Goal: Task Accomplishment & Management: Manage account settings

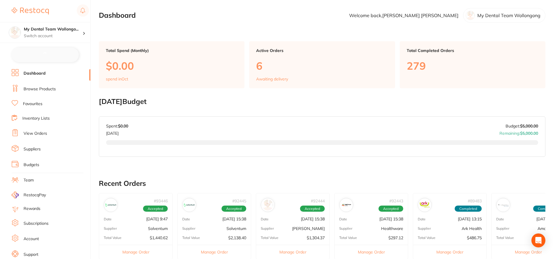
checkbox input "false"
click at [66, 31] on h4 "My Dental Team Wollongo..." at bounding box center [53, 29] width 59 height 6
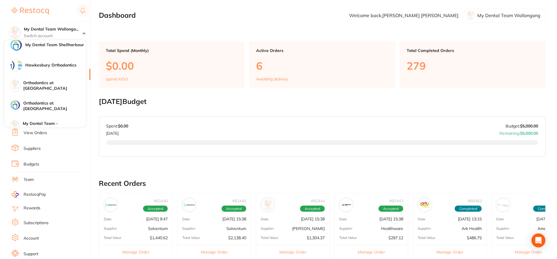
scroll to position [47, 0]
click at [64, 85] on h4 "Orthodontics at [GEOGRAPHIC_DATA]" at bounding box center [54, 85] width 62 height 11
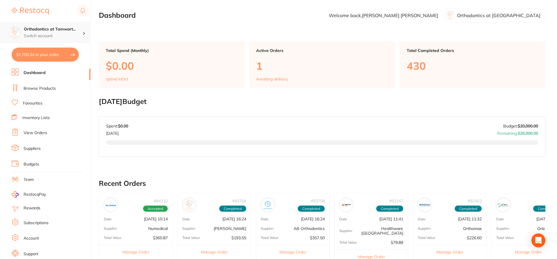
click at [77, 33] on p "Switch account" at bounding box center [53, 36] width 59 height 6
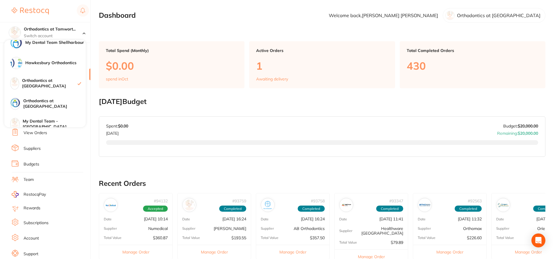
scroll to position [55, 0]
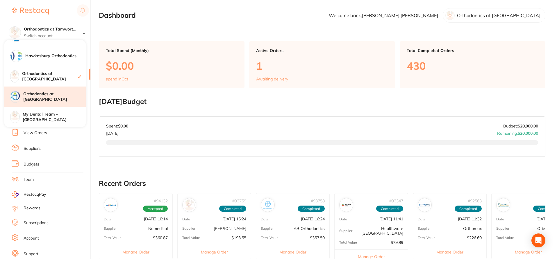
click at [52, 96] on h4 "Orthodontics at [GEOGRAPHIC_DATA]" at bounding box center [54, 96] width 62 height 11
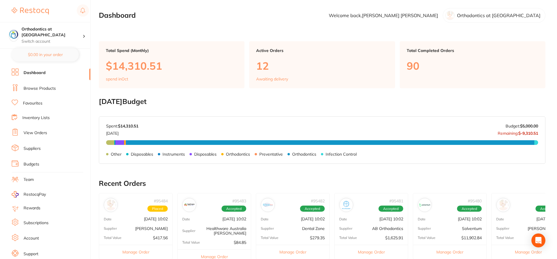
click at [53, 86] on link "Browse Products" at bounding box center [40, 89] width 32 height 6
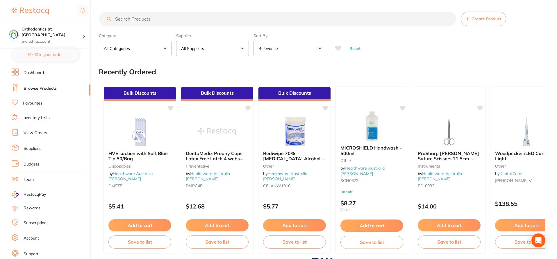
click at [131, 22] on input "search" at bounding box center [277, 19] width 357 height 15
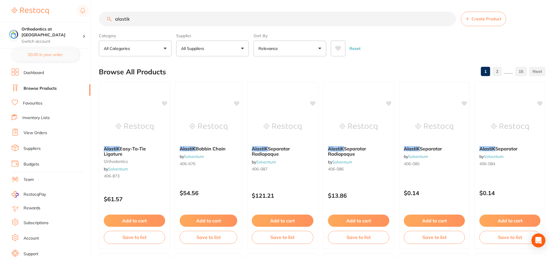
click at [204, 68] on div "Browse All Products 1 2 ...... 15" at bounding box center [322, 71] width 446 height 19
click at [178, 18] on input "alastik" at bounding box center [277, 19] width 357 height 15
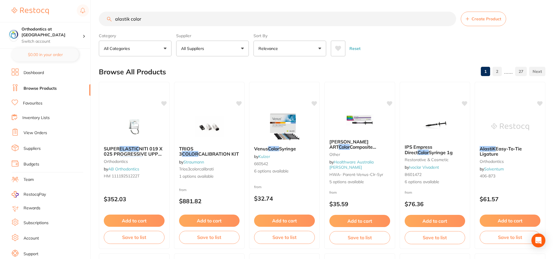
type input "alastik color"
click at [241, 49] on button "All Suppliers" at bounding box center [212, 49] width 73 height 16
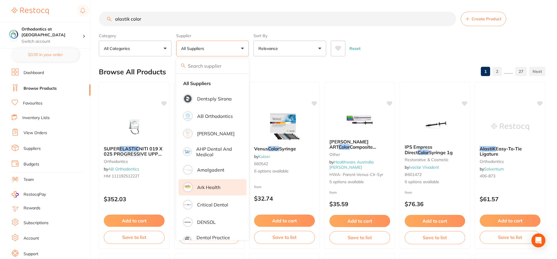
click at [212, 194] on li "Ark Health" at bounding box center [212, 187] width 68 height 16
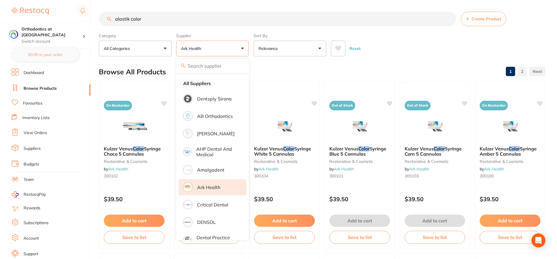
click at [277, 75] on div "Browse All Products 1 2" at bounding box center [322, 71] width 446 height 19
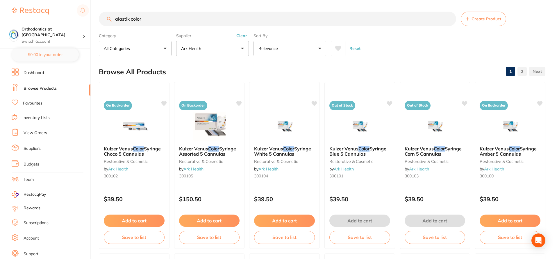
click at [243, 34] on button "Clear" at bounding box center [242, 35] width 14 height 5
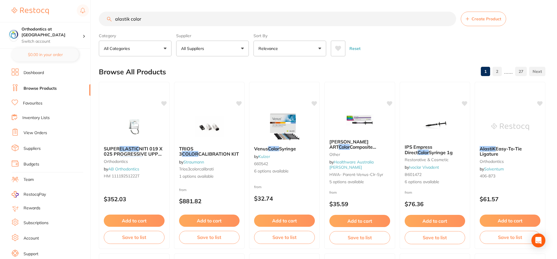
click at [243, 47] on button "All Suppliers" at bounding box center [212, 49] width 73 height 16
type input "solve"
click at [199, 98] on p "Solventum" at bounding box center [208, 98] width 23 height 5
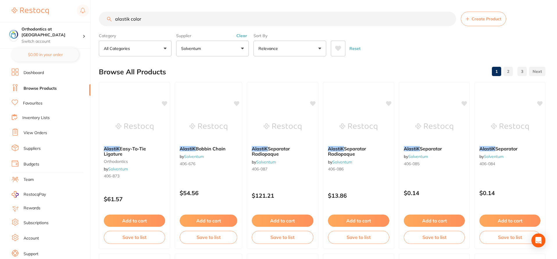
drag, startPoint x: 144, startPoint y: 18, endPoint x: 103, endPoint y: 21, distance: 41.3
click at [103, 20] on input "alastik color" at bounding box center [277, 19] width 357 height 15
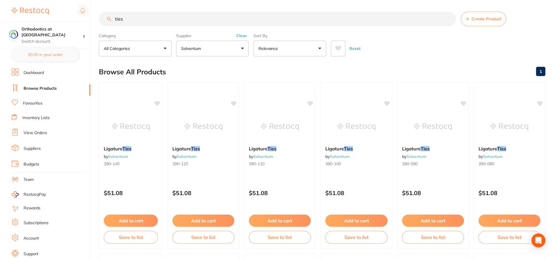
type input "ties"
click at [366, 65] on div "Browse All Products 1" at bounding box center [322, 71] width 446 height 19
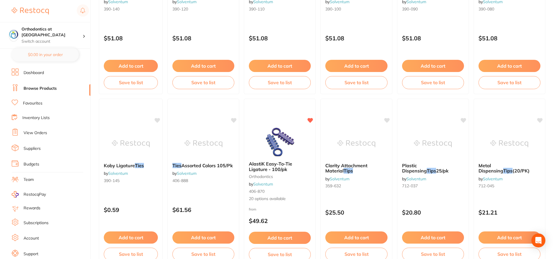
scroll to position [170, 0]
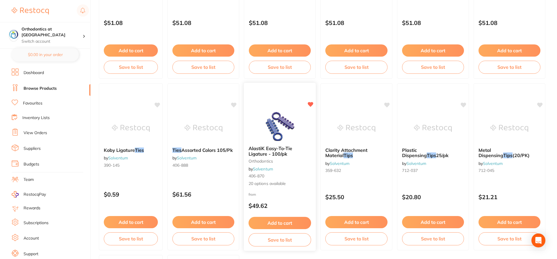
click at [297, 172] on div "AlastiK Easy-To-Tie Ligature - 100/pk orthodontics by Solventum 406-870 20 opti…" at bounding box center [280, 166] width 72 height 50
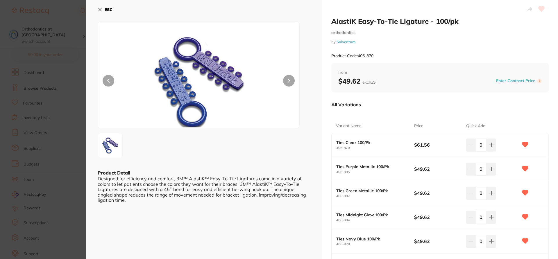
click at [391, 111] on div "All Variations" at bounding box center [439, 104] width 217 height 15
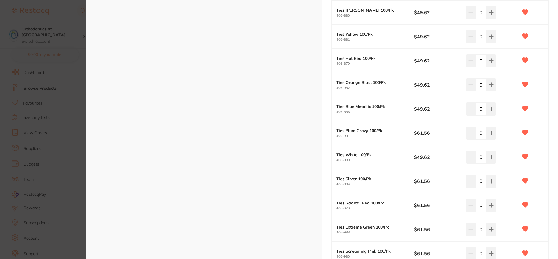
scroll to position [341, 0]
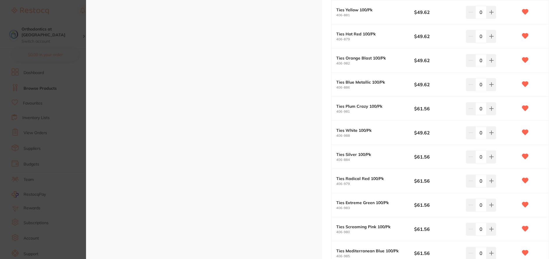
scroll to position [326, 0]
click at [289, 209] on div "ESC Product Detail Designed for effieicncy and comfort, 3M™ AlastiK™ Easy-To-Ti…" at bounding box center [204, 3] width 236 height 658
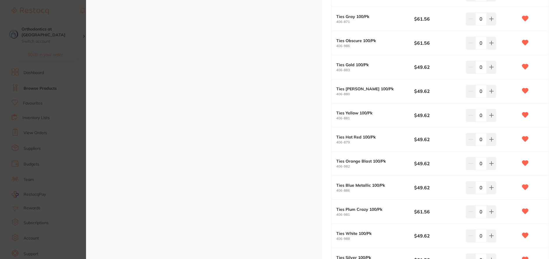
scroll to position [233, 0]
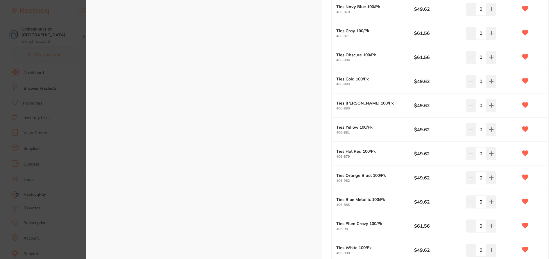
click at [240, 183] on div "ESC Product Detail Designed for effieicncy and comfort, 3M™ AlastiK™ Easy-To-Ti…" at bounding box center [204, 96] width 236 height 658
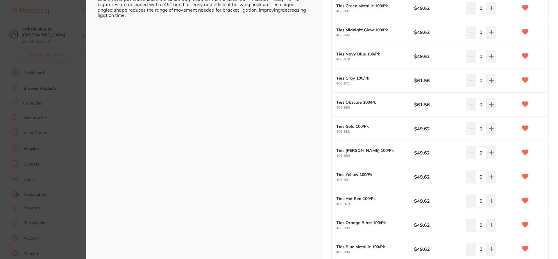
scroll to position [170, 0]
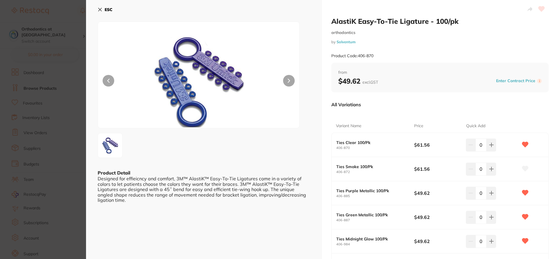
click at [523, 169] on icon at bounding box center [525, 168] width 6 height 5
click at [501, 110] on div "All Variations" at bounding box center [439, 104] width 217 height 15
click at [511, 78] on button "Enter Contract Price" at bounding box center [515, 81] width 43 height 6
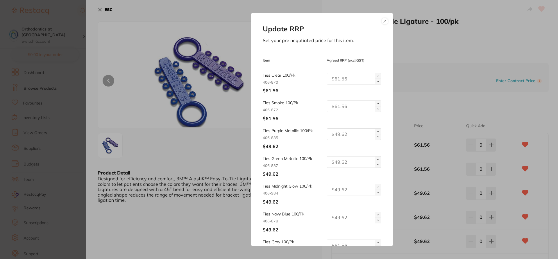
click at [325, 107] on div at bounding box center [351, 107] width 59 height 12
click at [340, 134] on input "text" at bounding box center [354, 134] width 55 height 12
type input "61.56"
click at [351, 165] on input "text" at bounding box center [354, 162] width 55 height 12
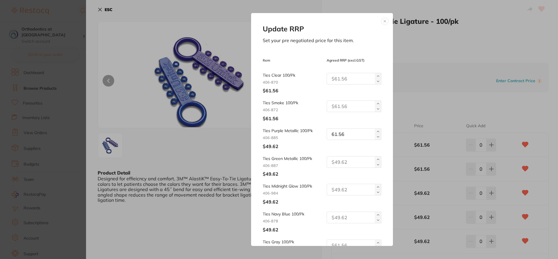
drag, startPoint x: 349, startPoint y: 136, endPoint x: 321, endPoint y: 135, distance: 28.8
click at [321, 135] on div "Ties Purple Metallic 100/Pk 406-885 $49.62 61.56" at bounding box center [322, 138] width 118 height 21
click at [335, 162] on input "text" at bounding box center [354, 162] width 55 height 12
paste input "61.56"
type input "61.56"
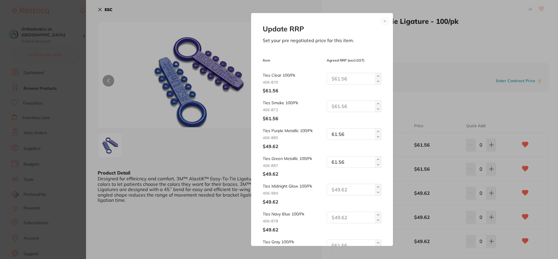
click at [338, 190] on input "text" at bounding box center [354, 190] width 55 height 12
paste input "61.56"
type input "61.56"
click at [341, 218] on input "text" at bounding box center [354, 218] width 55 height 12
paste input "61.56"
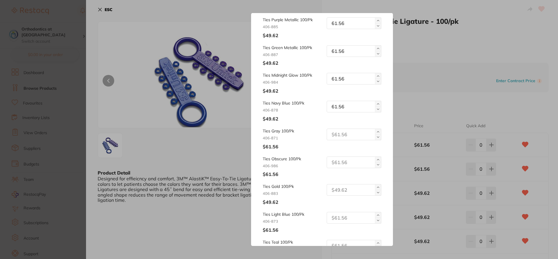
scroll to position [119, 0]
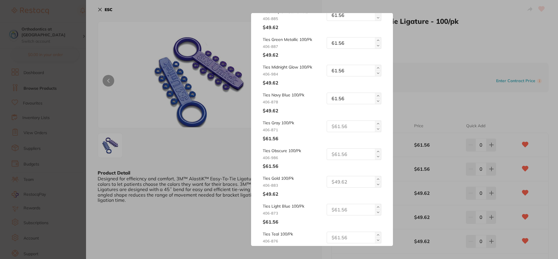
type input "61.56"
click at [334, 182] on input "text" at bounding box center [354, 182] width 55 height 12
paste input "61.56"
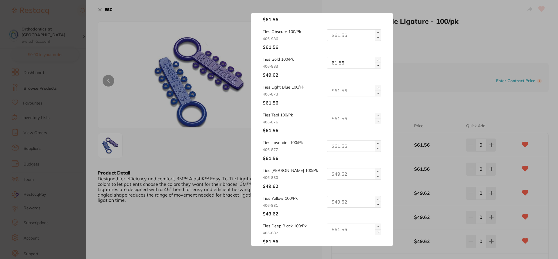
scroll to position [240, 0]
type input "61.56"
click at [347, 172] on input "text" at bounding box center [354, 173] width 55 height 12
paste input "61.56"
type input "61.56"
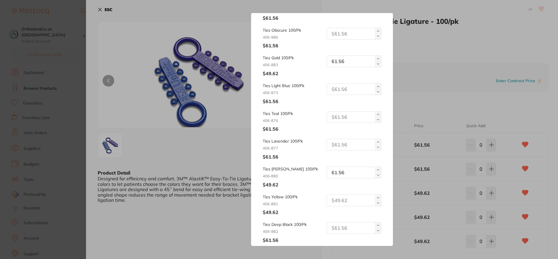
click at [346, 199] on input "text" at bounding box center [354, 201] width 55 height 12
paste input "61.56"
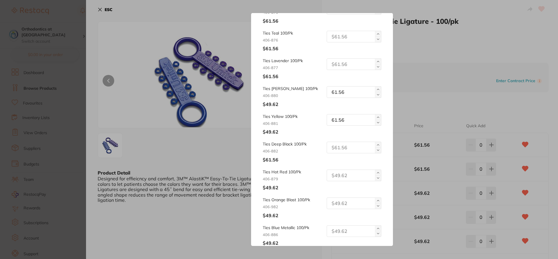
type input "61.56"
click at [352, 175] on input "text" at bounding box center [354, 176] width 55 height 12
paste input "61.56"
type input "61.56"
click at [344, 198] on input "text" at bounding box center [354, 204] width 55 height 12
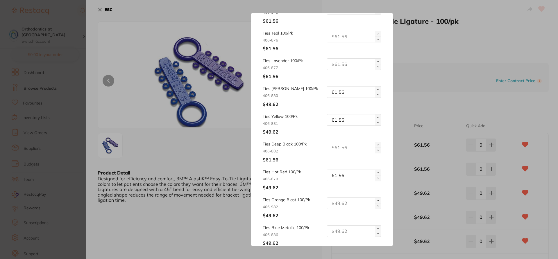
paste input "61.56"
type input "61.56"
click at [335, 233] on input "text" at bounding box center [354, 232] width 55 height 12
paste input "61.56"
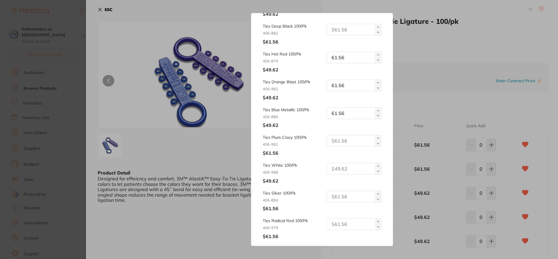
scroll to position [439, 0]
type input "61.56"
click at [344, 167] on input "text" at bounding box center [354, 168] width 55 height 12
paste input "61.56"
type input "61.56"
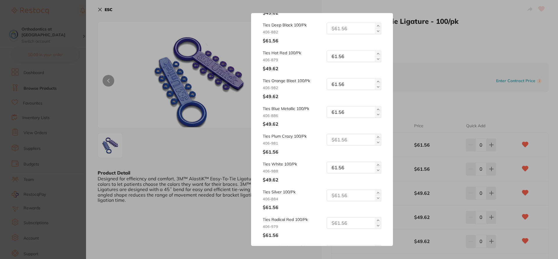
drag, startPoint x: 393, startPoint y: 189, endPoint x: 393, endPoint y: 203, distance: 13.7
click at [393, 203] on div "Update RRP Set your pre negotiated price for this item. Item Agreed RRP (excl. …" at bounding box center [322, 129] width 472 height 259
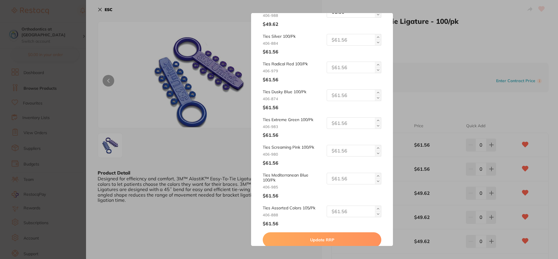
scroll to position [603, 0]
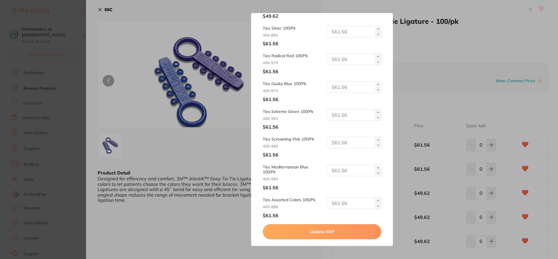
click at [364, 234] on button "Update RRP" at bounding box center [322, 231] width 118 height 15
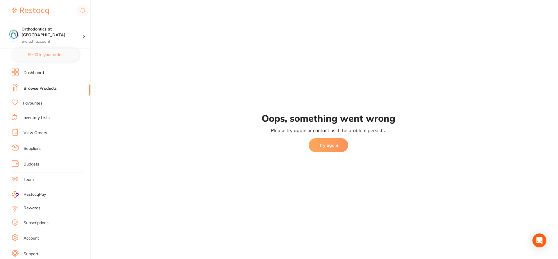
click at [332, 147] on button "Try again" at bounding box center [329, 145] width 40 height 14
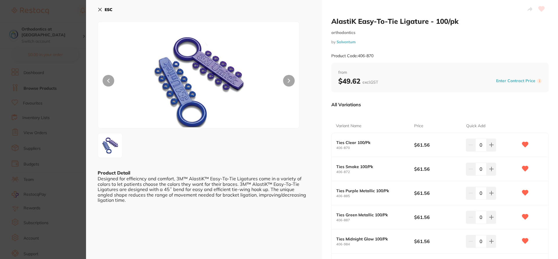
click at [473, 109] on div "All Variations" at bounding box center [439, 104] width 217 height 15
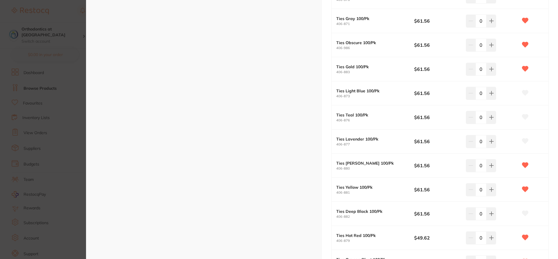
scroll to position [279, 0]
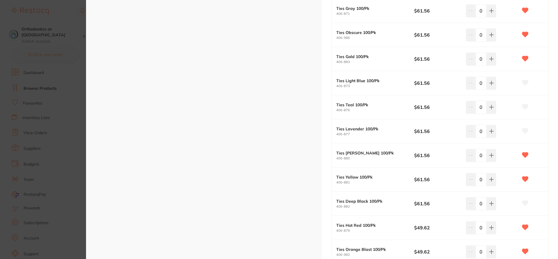
click at [525, 83] on icon at bounding box center [525, 82] width 6 height 5
click at [524, 110] on icon at bounding box center [525, 106] width 6 height 5
click at [525, 132] on icon at bounding box center [525, 130] width 6 height 5
click at [524, 206] on icon at bounding box center [525, 203] width 6 height 5
click at [553, 226] on div "AlastiK Easy-To-Tie Ligature - 100/pk orthodontics by Solventum Product Code: 4…" at bounding box center [440, 134] width 236 height 827
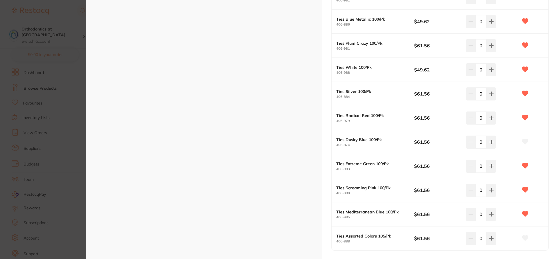
scroll to position [542, 0]
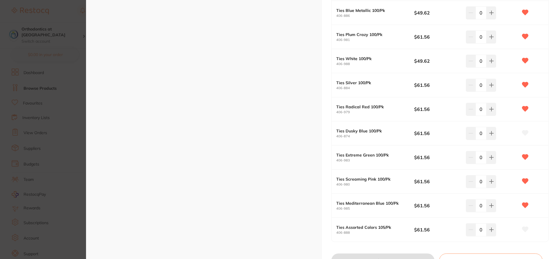
click at [524, 135] on icon at bounding box center [525, 133] width 6 height 5
click at [525, 230] on icon at bounding box center [525, 229] width 6 height 5
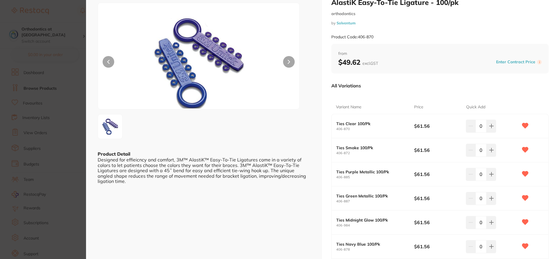
scroll to position [0, 0]
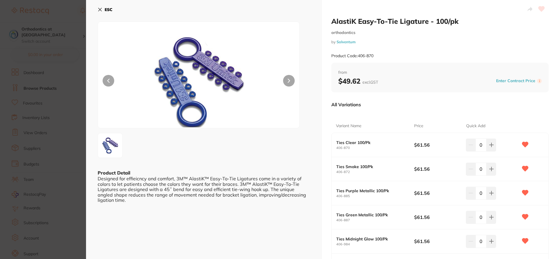
click at [509, 81] on button "Enter Contract Price" at bounding box center [515, 81] width 43 height 6
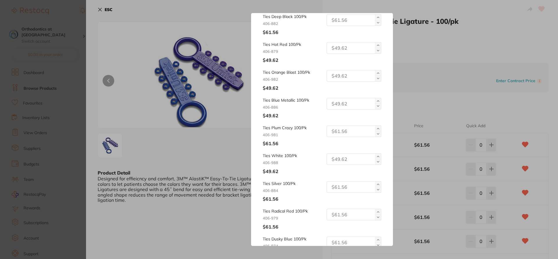
scroll to position [452, 0]
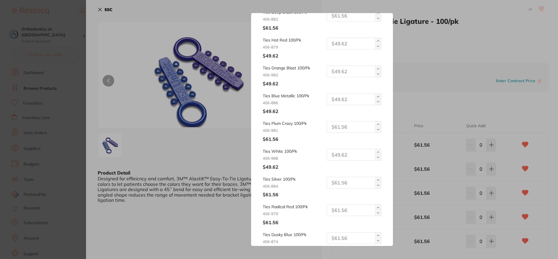
drag, startPoint x: 354, startPoint y: 159, endPoint x: 325, endPoint y: 154, distance: 29.2
click at [325, 154] on div at bounding box center [351, 155] width 59 height 12
type input "61.56"
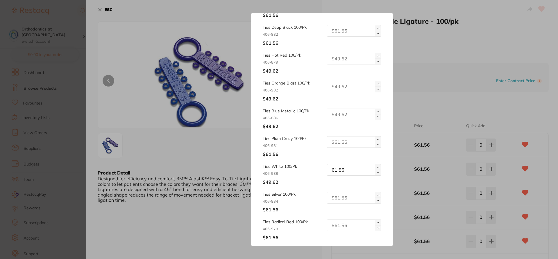
scroll to position [432, 0]
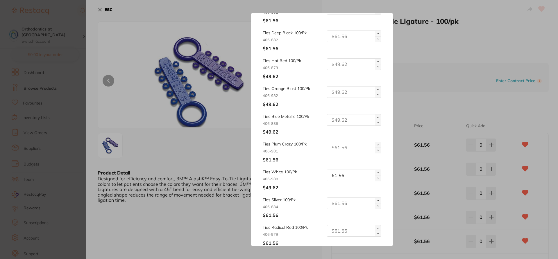
drag, startPoint x: 349, startPoint y: 176, endPoint x: 324, endPoint y: 176, distance: 25.3
click at [324, 176] on div "61.56" at bounding box center [351, 176] width 59 height 12
drag, startPoint x: 350, startPoint y: 178, endPoint x: 319, endPoint y: 176, distance: 31.4
click at [319, 177] on div "Ties White 100/Pk 406-988 $49.62 61.56" at bounding box center [322, 180] width 118 height 21
type input "61.56"
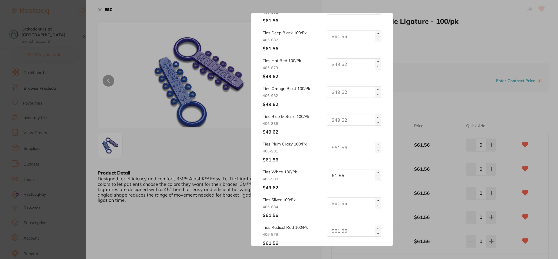
drag, startPoint x: 353, startPoint y: 119, endPoint x: 315, endPoint y: 115, distance: 37.9
click at [315, 116] on div "Ties Blue Metallic 100/Pk 406-886 $49.62" at bounding box center [322, 124] width 118 height 21
drag, startPoint x: 351, startPoint y: 122, endPoint x: 326, endPoint y: 120, distance: 25.1
click at [326, 120] on div at bounding box center [351, 120] width 59 height 12
paste input "61.56"
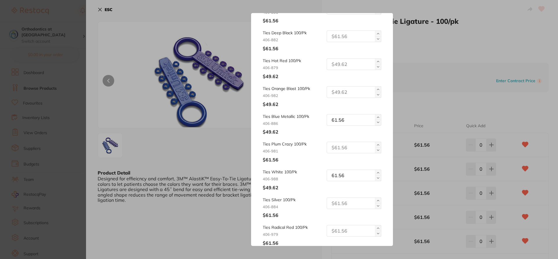
type input "61.56"
click at [342, 92] on input "text" at bounding box center [354, 92] width 55 height 12
paste input "61.56"
type input "61.56"
click at [338, 65] on input "text" at bounding box center [354, 64] width 55 height 12
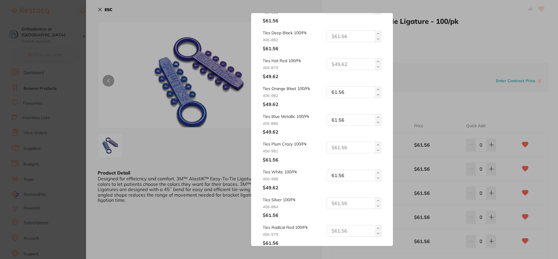
paste input "61.56"
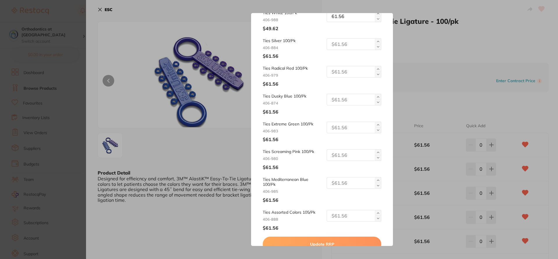
scroll to position [603, 0]
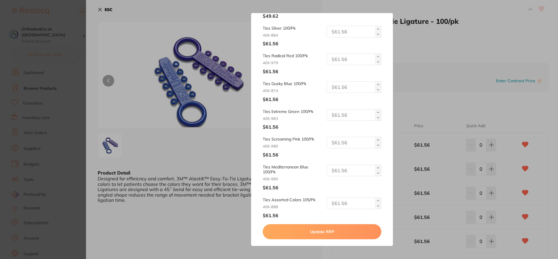
type input "61.56"
click at [358, 233] on button "Update RRP" at bounding box center [322, 231] width 118 height 15
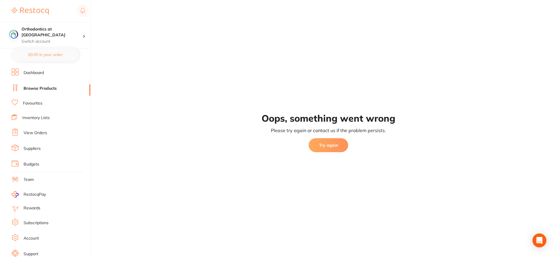
click at [330, 146] on button "Try again" at bounding box center [329, 145] width 40 height 14
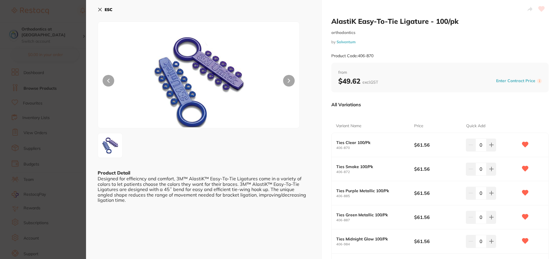
click at [387, 109] on div "All Variations" at bounding box center [439, 104] width 217 height 15
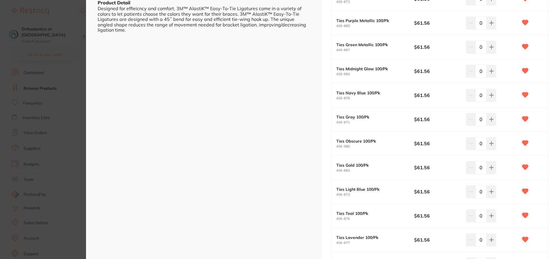
click at [550, 141] on div "AlastiK Easy-To-Tie Ligature - 100/pk orthodontics by Solventum Product Code: 4…" at bounding box center [440, 243] width 236 height 827
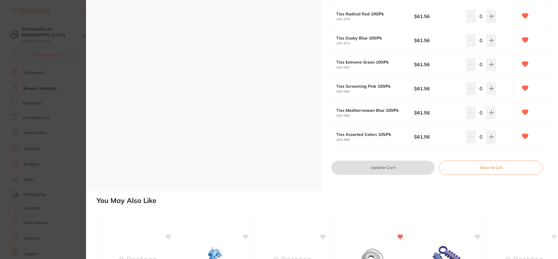
scroll to position [651, 0]
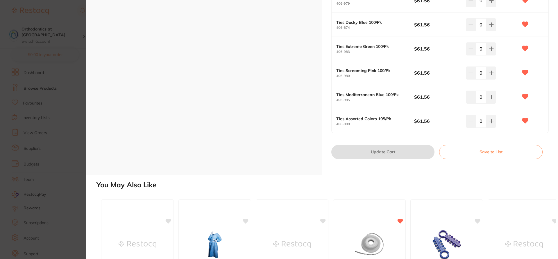
click at [64, 54] on section "AlastiK Easy-To-Tie Ligature - 100/pk orthodontics by Solventum Product Code: 4…" at bounding box center [279, 129] width 558 height 259
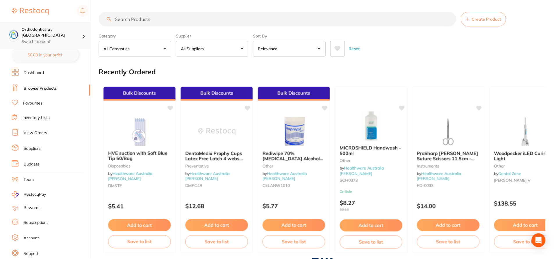
scroll to position [170, 0]
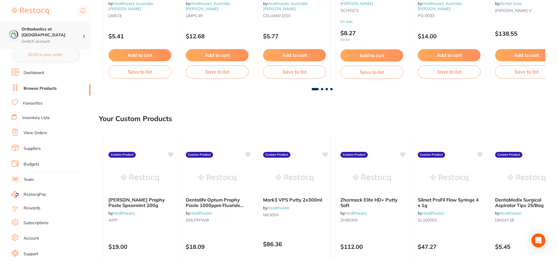
click at [69, 39] on p "Switch account" at bounding box center [52, 42] width 61 height 6
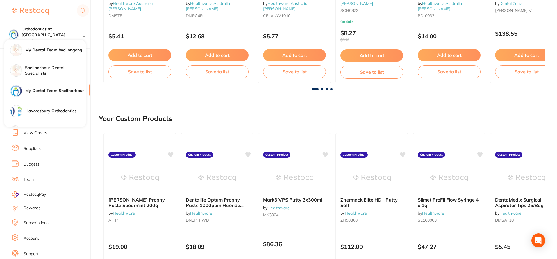
scroll to position [33, 0]
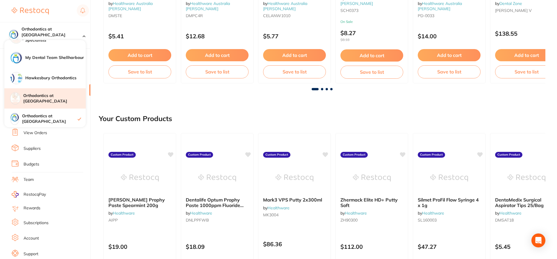
click at [72, 95] on h4 "Orthodontics at [GEOGRAPHIC_DATA]" at bounding box center [54, 98] width 62 height 11
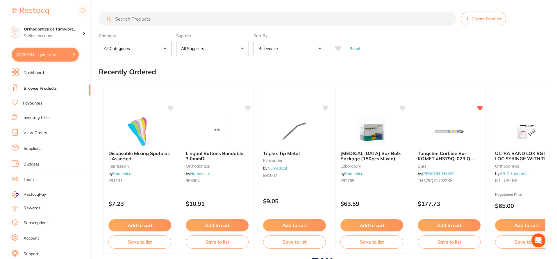
checkbox input "false"
click at [210, 21] on input "search" at bounding box center [277, 19] width 357 height 15
click at [202, 19] on input "search" at bounding box center [277, 19] width 357 height 15
click at [182, 15] on input "search" at bounding box center [277, 19] width 357 height 15
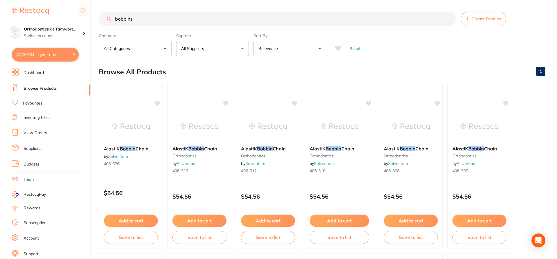
click at [398, 53] on div "Reset" at bounding box center [436, 46] width 210 height 20
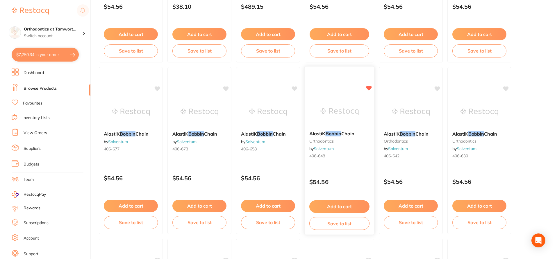
scroll to position [542, 0]
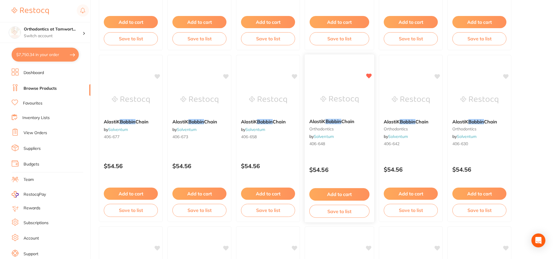
click at [343, 161] on div "$54.56" at bounding box center [339, 169] width 69 height 16
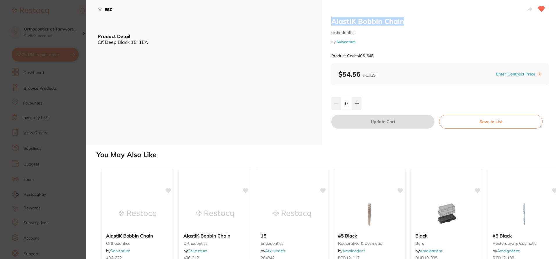
drag, startPoint x: 408, startPoint y: 21, endPoint x: 332, endPoint y: 18, distance: 76.8
click at [332, 18] on h2 "AlastiK Bobbin Chain" at bounding box center [439, 21] width 217 height 9
copy h2 "AlastiK Bobbin Chain"
click at [100, 8] on icon at bounding box center [100, 9] width 5 height 5
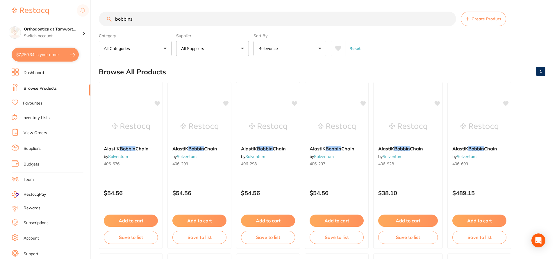
drag, startPoint x: 135, startPoint y: 17, endPoint x: 106, endPoint y: 13, distance: 28.8
click at [106, 13] on input "bobbins" at bounding box center [277, 19] width 357 height 15
paste input "C-1 Gray 15'"
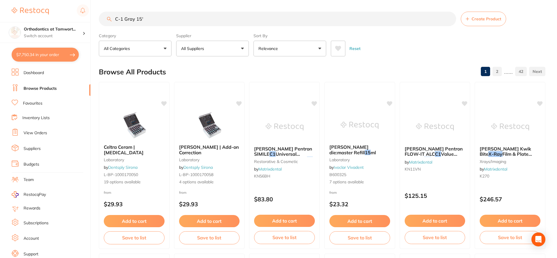
type input "C-1 Gray 15'"
click at [242, 48] on button "All Suppliers" at bounding box center [212, 49] width 73 height 16
type input "solventum"
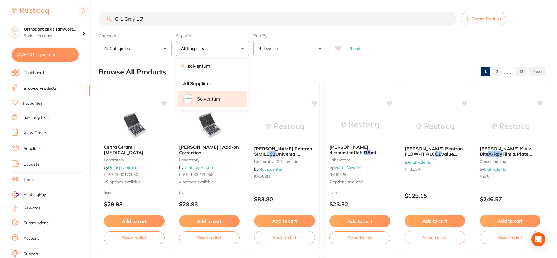
click at [227, 99] on li "Solventum" at bounding box center [212, 99] width 68 height 16
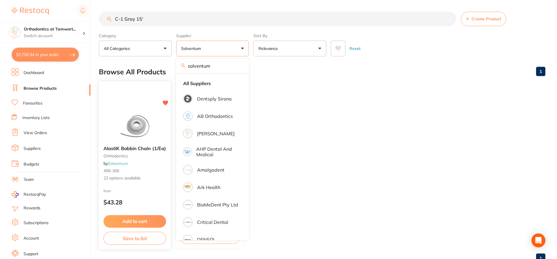
click at [138, 189] on div "from $43.28" at bounding box center [135, 198] width 72 height 21
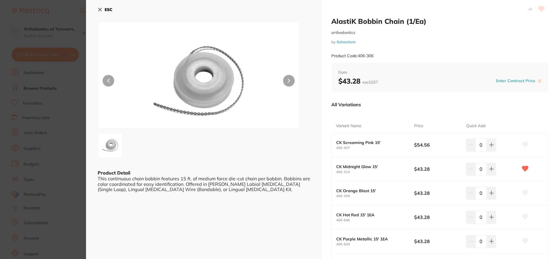
click at [433, 35] on small "orthodontics" at bounding box center [439, 32] width 217 height 5
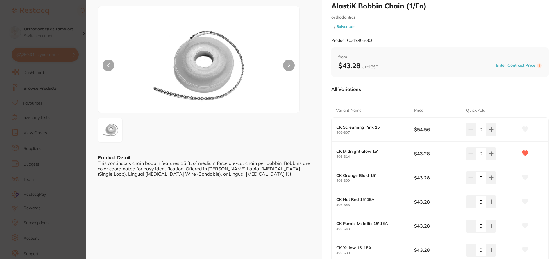
click at [523, 130] on icon at bounding box center [525, 129] width 6 height 5
click at [523, 176] on icon at bounding box center [525, 177] width 6 height 5
click at [523, 203] on icon at bounding box center [525, 201] width 6 height 5
click at [525, 228] on icon at bounding box center [525, 225] width 6 height 5
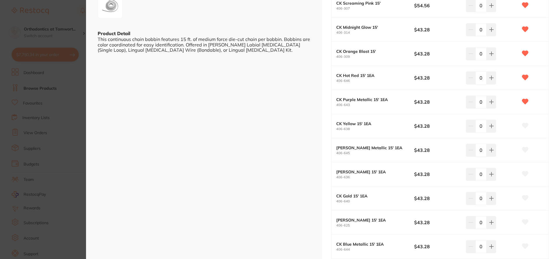
scroll to position [155, 0]
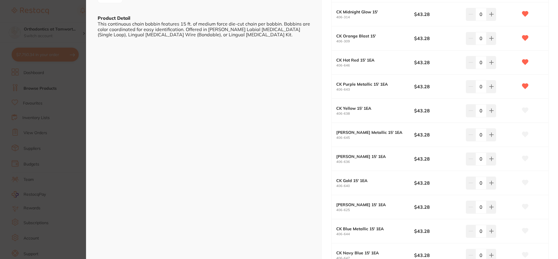
click at [523, 110] on icon at bounding box center [525, 110] width 6 height 5
click at [524, 136] on icon at bounding box center [525, 134] width 6 height 5
click at [524, 160] on icon at bounding box center [525, 158] width 6 height 5
click at [523, 181] on icon at bounding box center [525, 182] width 6 height 5
click at [526, 206] on icon at bounding box center [525, 206] width 6 height 5
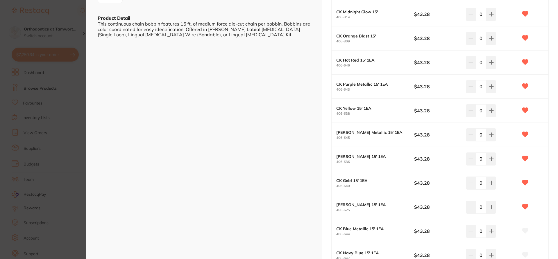
click at [553, 216] on div "AlastiK Bobbin Chain (1/Ea) orthodontics by Solventum Product Code: 406-306 fro…" at bounding box center [440, 198] width 236 height 706
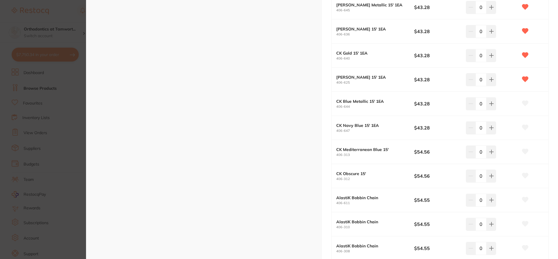
scroll to position [310, 0]
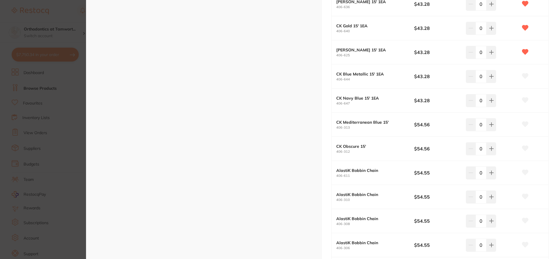
click at [526, 76] on icon at bounding box center [525, 76] width 6 height 5
click at [524, 101] on icon at bounding box center [525, 100] width 6 height 5
click at [525, 131] on button at bounding box center [525, 124] width 15 height 15
click at [525, 149] on icon at bounding box center [525, 148] width 6 height 5
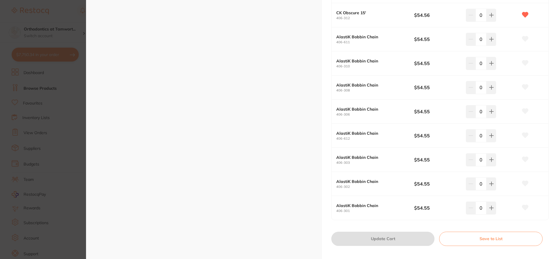
scroll to position [449, 0]
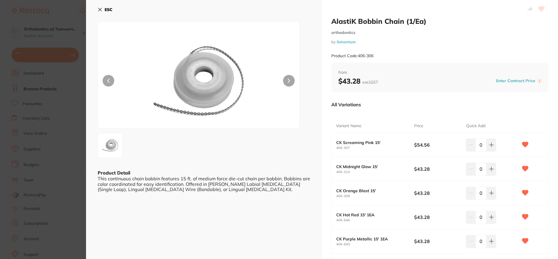
click at [444, 107] on div "All Variations" at bounding box center [439, 104] width 217 height 15
click at [480, 97] on div "All Variations" at bounding box center [439, 104] width 217 height 15
drag, startPoint x: 555, startPoint y: 90, endPoint x: 555, endPoint y: 127, distance: 36.6
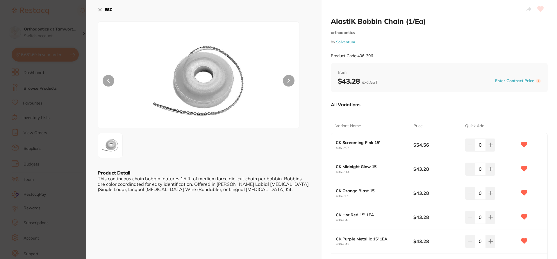
scroll to position [140, 0]
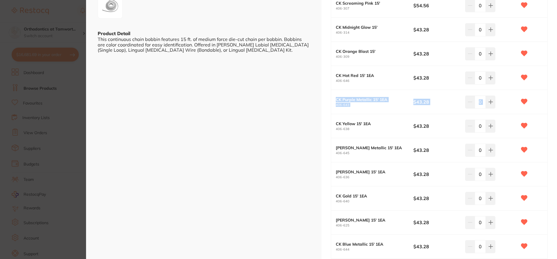
click at [544, 152] on div "CK Green Metallic 15' 1EA 406-645 $43.28 0" at bounding box center [439, 150] width 216 height 24
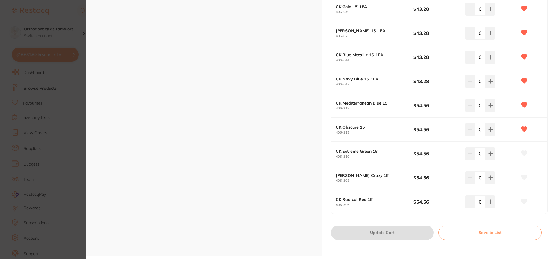
scroll to position [348, 0]
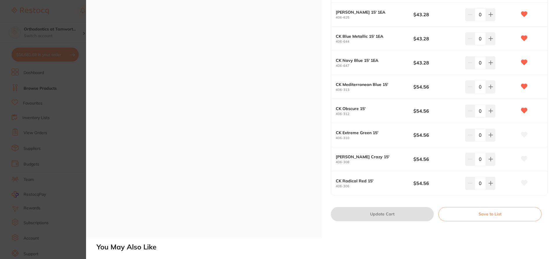
click at [524, 135] on icon at bounding box center [524, 134] width 6 height 5
click at [524, 159] on icon at bounding box center [524, 158] width 6 height 5
click at [526, 185] on button at bounding box center [524, 183] width 15 height 15
click at [370, 192] on div "CK Radical Red 15' 406-306 $54.56 0" at bounding box center [439, 183] width 216 height 24
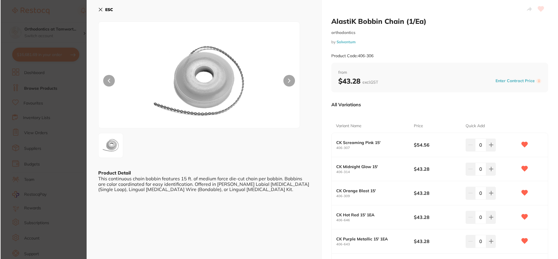
scroll to position [0, 0]
drag, startPoint x: 378, startPoint y: 56, endPoint x: 358, endPoint y: 54, distance: 20.1
click at [358, 54] on div "Product Code: 406-306" at bounding box center [439, 56] width 217 height 14
copy small "406-306"
click at [101, 9] on icon at bounding box center [100, 9] width 5 height 5
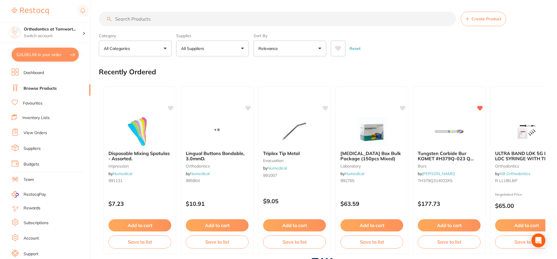
click at [143, 19] on input "search" at bounding box center [277, 19] width 357 height 15
paste input "406-306"
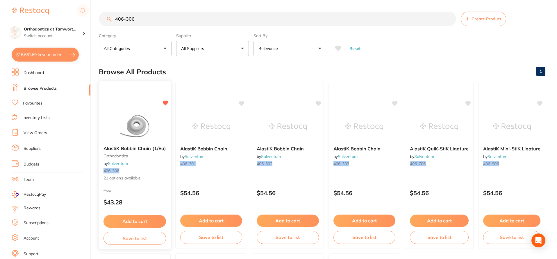
type input "406-306"
click at [160, 185] on div "AlastiK Bobbin Chain (1/Ea) orthodontics by Solventum 406-306 21 options availa…" at bounding box center [135, 163] width 72 height 45
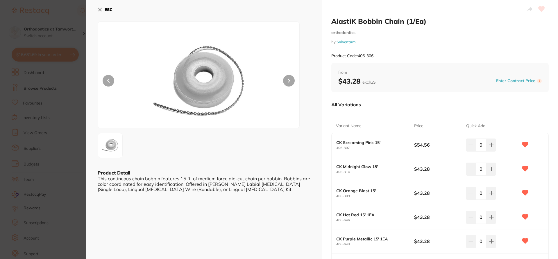
click at [467, 108] on div "All Variations" at bounding box center [439, 104] width 217 height 15
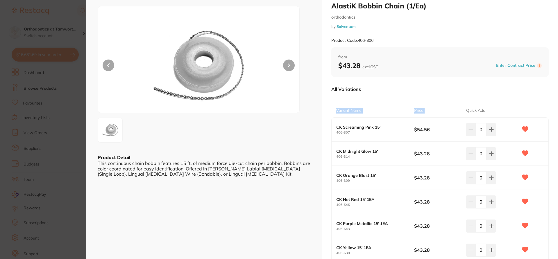
drag, startPoint x: 557, startPoint y: 89, endPoint x: 557, endPoint y: 106, distance: 16.3
click at [557, 106] on div "AlastiK Bobbin Chain (1/Ea) orthodontics by Solventum Product Code: 406-306 ESC…" at bounding box center [322, 129] width 472 height 259
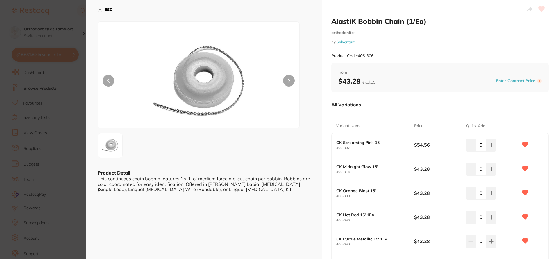
click at [519, 81] on button "Enter Contract Price" at bounding box center [515, 81] width 43 height 6
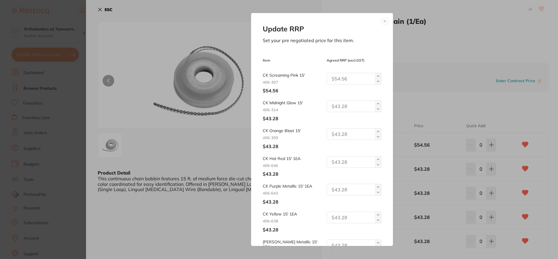
click at [344, 108] on input "text" at bounding box center [354, 107] width 55 height 12
drag, startPoint x: 354, startPoint y: 104, endPoint x: 323, endPoint y: 105, distance: 31.4
click at [323, 105] on div "54.56" at bounding box center [351, 107] width 59 height 12
type input "54.56"
click at [339, 136] on input "text" at bounding box center [354, 134] width 55 height 12
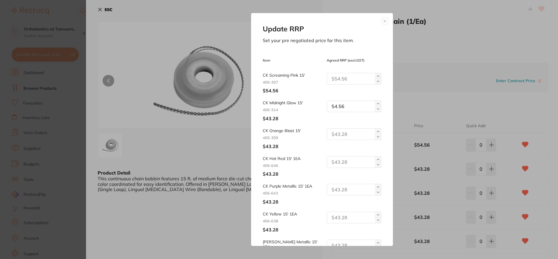
paste input "54.56"
type input "54.56"
click at [335, 162] on input "text" at bounding box center [354, 162] width 55 height 12
paste input "54.56"
type input "54.56"
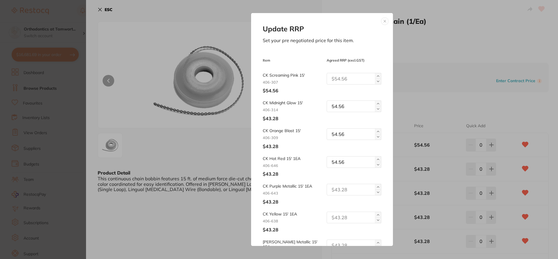
click at [333, 190] on input "text" at bounding box center [354, 190] width 55 height 12
paste input "54.56"
type input "54.56"
click at [336, 219] on input "text" at bounding box center [354, 218] width 55 height 12
paste input "54.56"
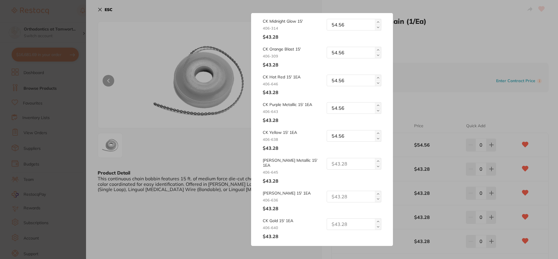
scroll to position [91, 0]
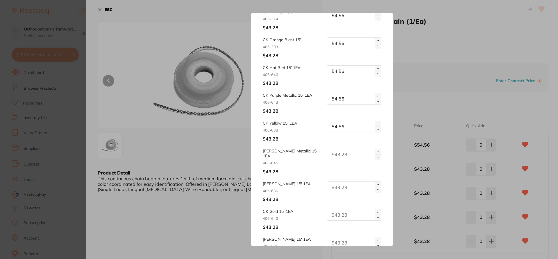
type input "54.56"
click at [338, 159] on input "text" at bounding box center [354, 155] width 55 height 12
paste input "54.56"
type input "54.56"
click at [334, 182] on input "text" at bounding box center [354, 188] width 55 height 12
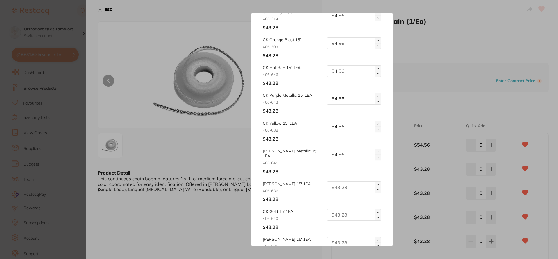
paste input "54.56"
type input "54.56"
click at [340, 210] on input "text" at bounding box center [354, 215] width 55 height 12
paste input "54.56"
type input "54.56"
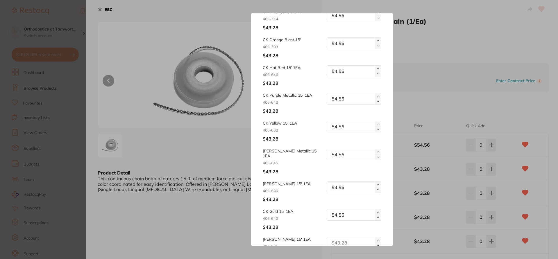
click at [340, 237] on input "text" at bounding box center [354, 243] width 55 height 12
paste input "54.56"
drag, startPoint x: 393, startPoint y: 145, endPoint x: 396, endPoint y: 160, distance: 14.8
click at [396, 160] on div "Update RRP Set your pre negotiated price for this item. Item Agreed RRP (excl. …" at bounding box center [322, 129] width 472 height 259
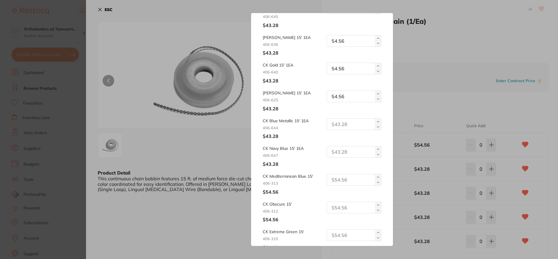
scroll to position [240, 0]
type input "54.56"
click at [341, 123] on div "CK Blue Metallic 15' 1EA 406-644 $43.28" at bounding box center [322, 127] width 118 height 21
click at [340, 117] on input "text" at bounding box center [354, 123] width 55 height 12
paste input "54.56"
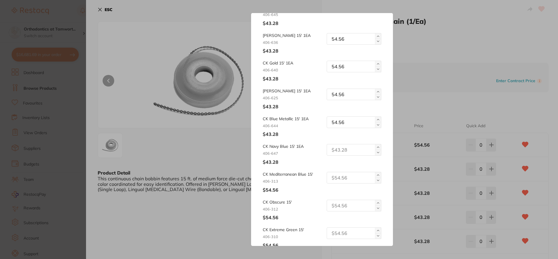
type input "54.56"
click at [336, 144] on input "text" at bounding box center [354, 150] width 55 height 12
paste input "54.56"
type input "54.56"
click at [338, 176] on input "text" at bounding box center [354, 178] width 55 height 12
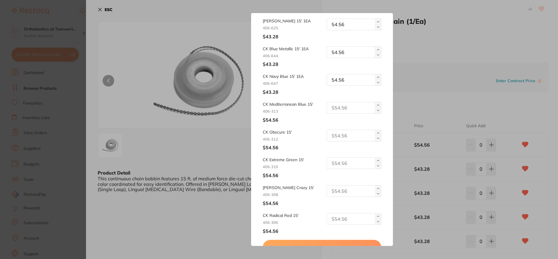
scroll to position [320, 0]
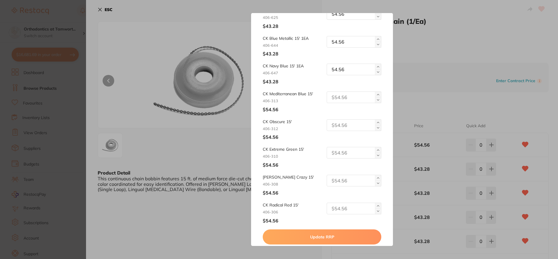
click at [354, 235] on button "Update RRP" at bounding box center [322, 237] width 118 height 15
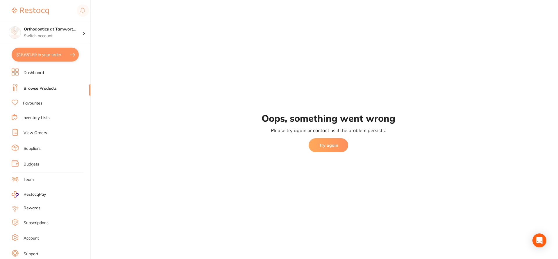
click at [338, 144] on button "Try again" at bounding box center [329, 145] width 40 height 14
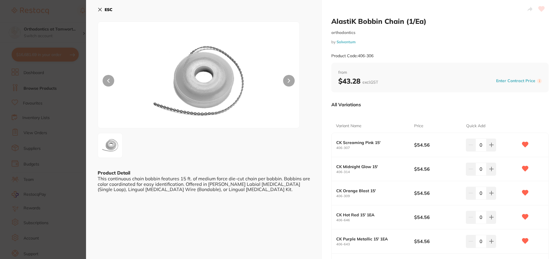
click at [99, 8] on icon at bounding box center [100, 9] width 5 height 5
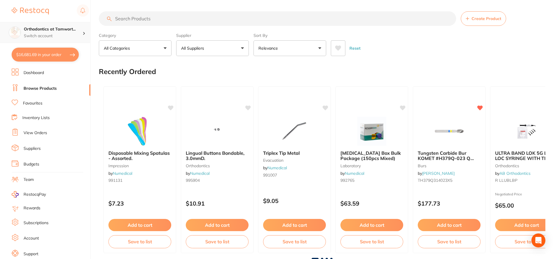
click at [58, 37] on p "Switch account" at bounding box center [53, 36] width 59 height 6
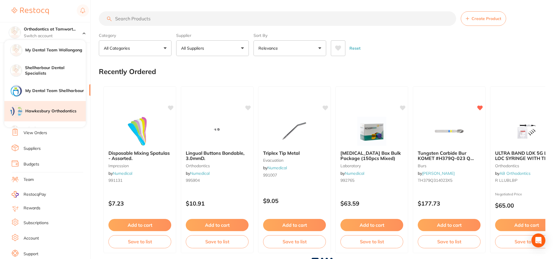
click at [58, 112] on h4 "Hawkesbury Orthodontics" at bounding box center [55, 111] width 60 height 6
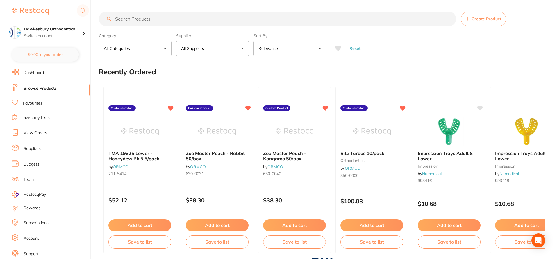
click at [128, 19] on input "search" at bounding box center [277, 19] width 357 height 15
click at [212, 18] on input "search" at bounding box center [277, 19] width 357 height 15
paste input "406-307"
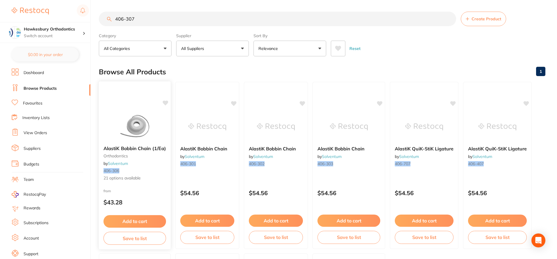
type input "406-307"
click at [157, 164] on div "AlastiK Bobbin Chain (1/Ea) orthodontics by Solventum 406-306 21 options availa…" at bounding box center [135, 163] width 72 height 45
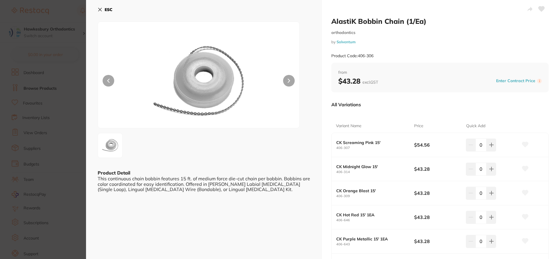
click at [540, 10] on icon at bounding box center [542, 8] width 6 height 5
click at [525, 145] on icon at bounding box center [525, 144] width 6 height 5
click at [526, 173] on button at bounding box center [525, 169] width 15 height 15
click at [524, 194] on icon at bounding box center [525, 192] width 6 height 5
click at [525, 213] on button at bounding box center [525, 217] width 15 height 15
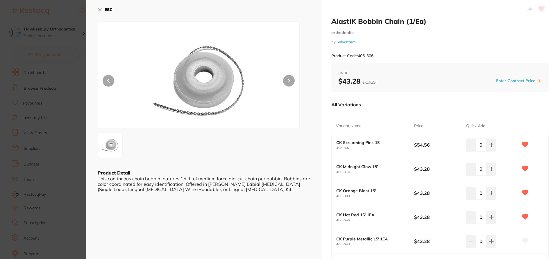
click at [526, 244] on icon at bounding box center [525, 241] width 6 height 6
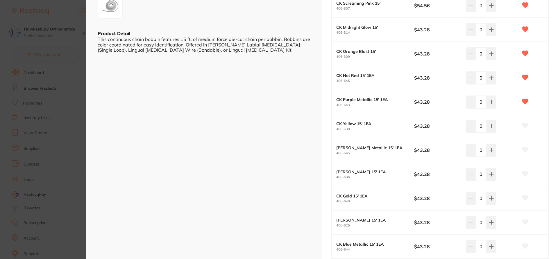
scroll to position [155, 0]
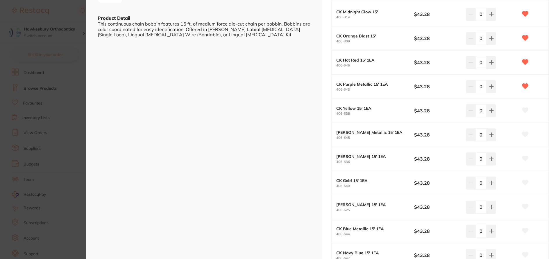
click at [526, 111] on icon at bounding box center [525, 110] width 6 height 5
click at [526, 135] on icon at bounding box center [525, 134] width 6 height 5
click at [525, 158] on icon at bounding box center [525, 158] width 6 height 5
click at [525, 183] on icon at bounding box center [525, 182] width 6 height 5
click at [526, 205] on icon at bounding box center [525, 206] width 6 height 5
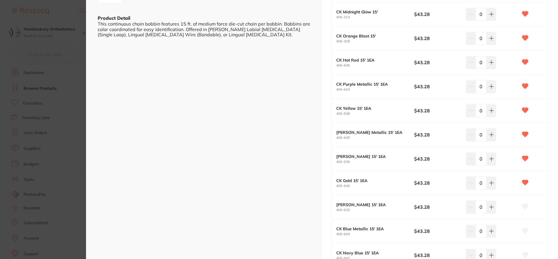
click at [526, 230] on icon at bounding box center [525, 230] width 6 height 5
click at [553, 233] on div "AlastiK Bobbin Chain (1/Ea) orthodontics by Solventum Product Code: 406-306 fro…" at bounding box center [440, 137] width 236 height 585
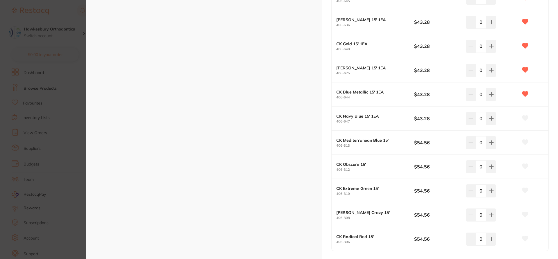
scroll to position [310, 0]
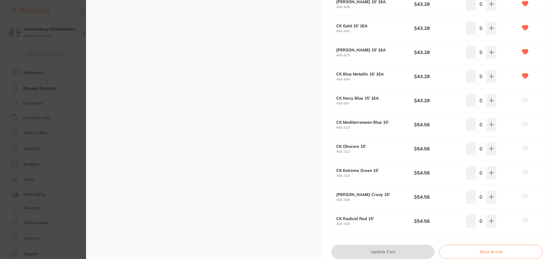
click at [525, 123] on icon at bounding box center [525, 124] width 6 height 5
click at [525, 145] on button at bounding box center [525, 149] width 15 height 15
click at [524, 103] on icon at bounding box center [525, 100] width 6 height 5
click at [526, 172] on icon at bounding box center [525, 172] width 6 height 5
click at [525, 198] on icon at bounding box center [525, 196] width 6 height 5
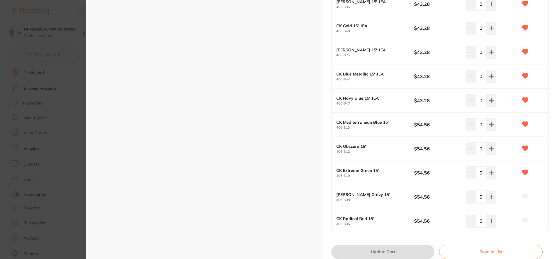
click at [526, 219] on icon at bounding box center [525, 220] width 6 height 5
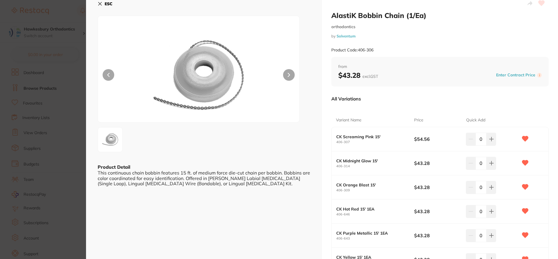
scroll to position [0, 0]
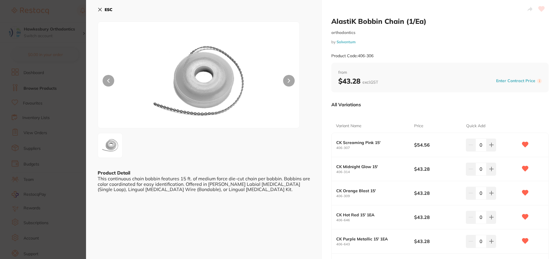
click at [510, 81] on button "Enter Contract Price" at bounding box center [515, 81] width 43 height 6
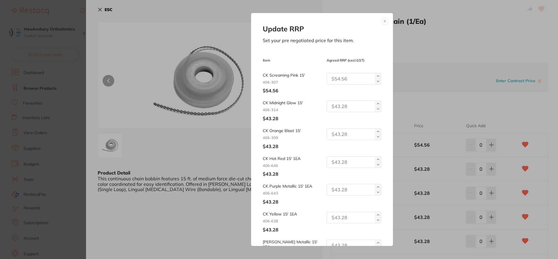
click at [510, 81] on div "Update RRP Set your pre negotiated price for this item. Item Agreed RRP (excl. …" at bounding box center [322, 129] width 472 height 259
click at [338, 109] on input "text" at bounding box center [354, 107] width 55 height 12
drag, startPoint x: 346, startPoint y: 106, endPoint x: 328, endPoint y: 106, distance: 18.3
click at [328, 106] on input "54.56" at bounding box center [354, 107] width 55 height 12
type input "54.56"
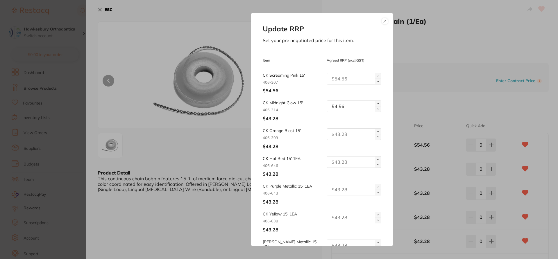
click at [344, 135] on input "text" at bounding box center [354, 134] width 55 height 12
paste input "54.56"
type input "54.56"
click at [336, 162] on input "text" at bounding box center [354, 162] width 55 height 12
paste input "54.56"
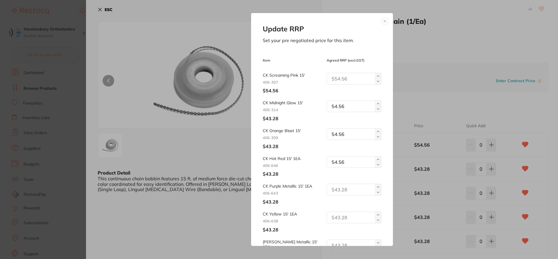
type input "54.56"
click at [343, 190] on input "text" at bounding box center [354, 190] width 55 height 12
paste input "54.56"
type input "54.56"
click at [340, 219] on input "text" at bounding box center [354, 218] width 55 height 12
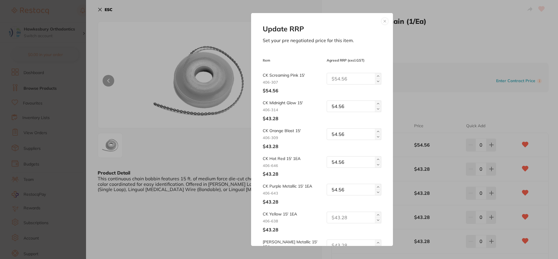
paste input "54.56"
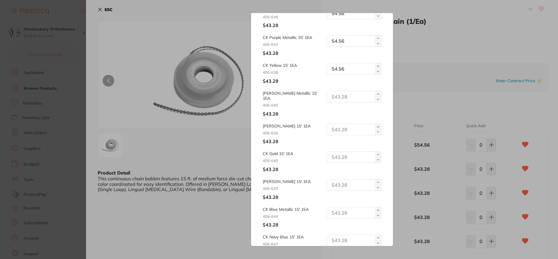
scroll to position [151, 0]
type input "54.56"
click at [348, 96] on input "text" at bounding box center [354, 95] width 55 height 12
paste input "54.56"
type input "54.56"
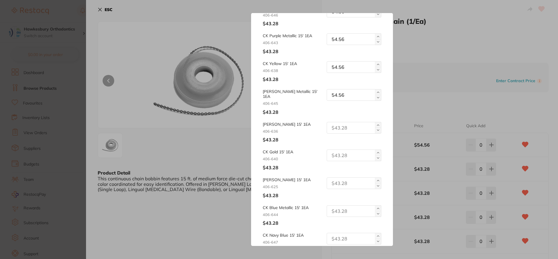
click at [338, 122] on input "text" at bounding box center [354, 128] width 55 height 12
paste input "54.56"
type input "54.56"
click at [335, 150] on input "text" at bounding box center [354, 156] width 55 height 12
paste input "54.56"
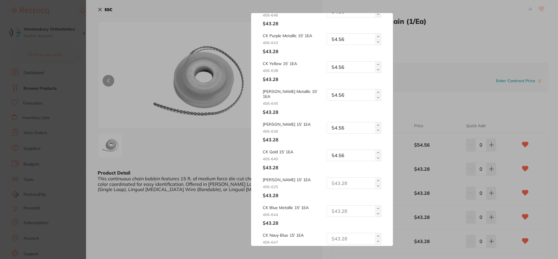
type input "54.56"
click at [333, 181] on input "text" at bounding box center [354, 184] width 55 height 12
paste input "54.56"
type input "54.56"
click at [337, 208] on input "text" at bounding box center [354, 211] width 55 height 12
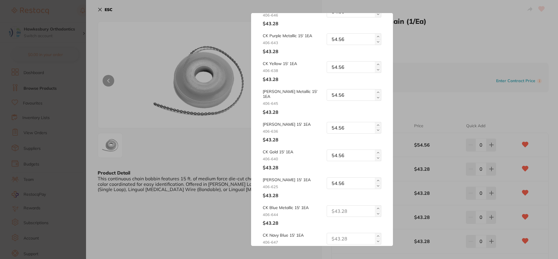
paste input "54.56"
type input "54.56"
click at [335, 233] on input "text" at bounding box center [354, 239] width 55 height 12
paste input "54.56"
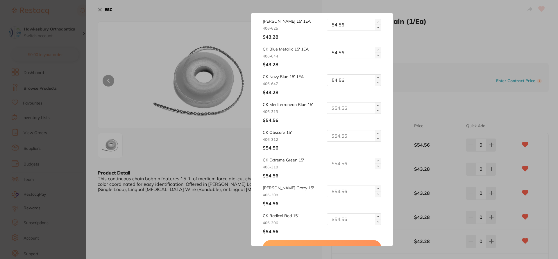
scroll to position [320, 0]
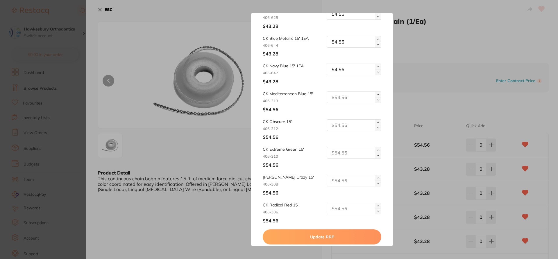
type input "54.56"
click at [354, 232] on button "Update RRP" at bounding box center [322, 237] width 118 height 15
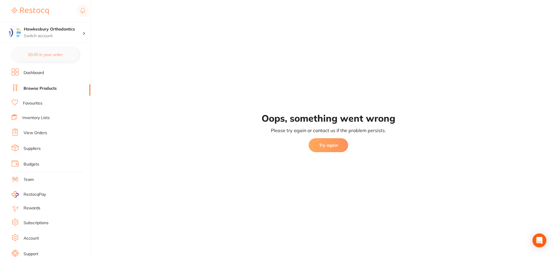
click at [335, 148] on button "Try again" at bounding box center [329, 145] width 40 height 14
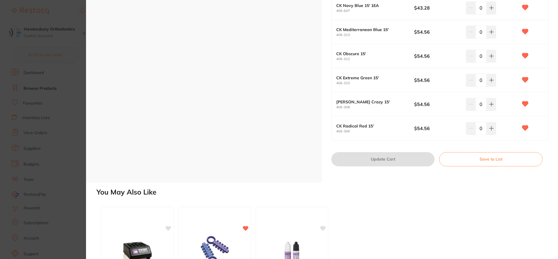
scroll to position [403, 0]
